Goal: Navigation & Orientation: Find specific page/section

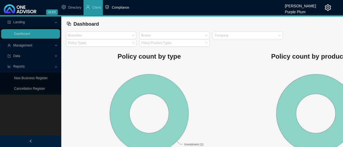
click at [117, 7] on span "Compliance" at bounding box center [120, 8] width 17 height 4
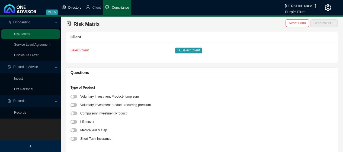
click at [70, 8] on span "Directory" at bounding box center [74, 8] width 13 height 4
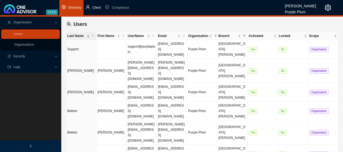
click at [95, 7] on span "Client" at bounding box center [96, 8] width 8 height 4
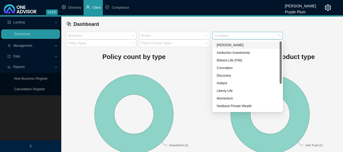
click at [270, 36] on div at bounding box center [244, 36] width 63 height 4
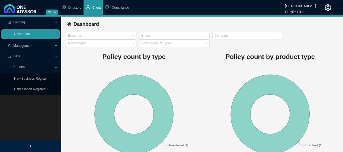
click at [188, 69] on rect at bounding box center [134, 113] width 136 height 95
click at [117, 7] on span "Compliance" at bounding box center [120, 8] width 17 height 4
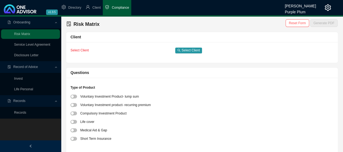
click at [23, 23] on span "Onboarding" at bounding box center [21, 22] width 17 height 4
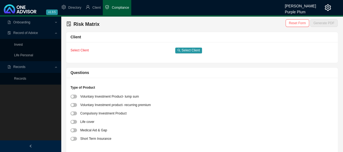
click at [23, 23] on span "Onboarding" at bounding box center [21, 22] width 17 height 4
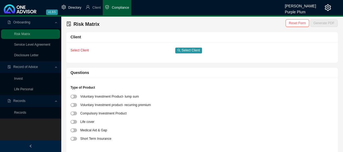
click at [68, 7] on li "Directory" at bounding box center [71, 7] width 24 height 15
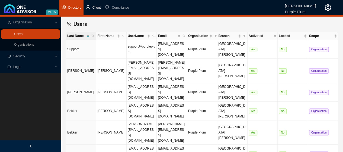
click at [92, 8] on li "Client" at bounding box center [93, 7] width 20 height 15
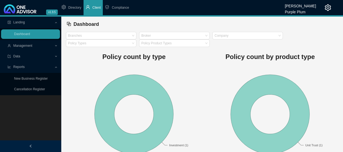
click at [25, 46] on span "Management" at bounding box center [22, 46] width 19 height 4
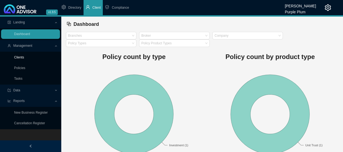
click at [20, 58] on link "Clients" at bounding box center [19, 57] width 10 height 4
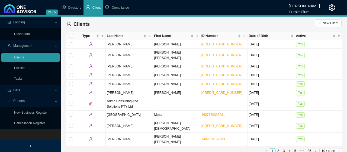
click at [334, 8] on icon "setting" at bounding box center [332, 7] width 7 height 7
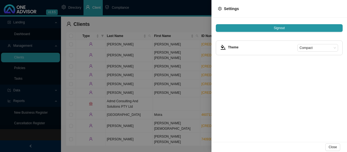
click at [175, 28] on div at bounding box center [173, 76] width 347 height 152
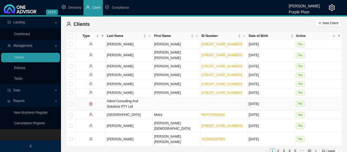
click at [112, 98] on td "Admd Consulting And Solutions PTY Ltd" at bounding box center [129, 103] width 47 height 13
